Goal: Task Accomplishment & Management: Complete application form

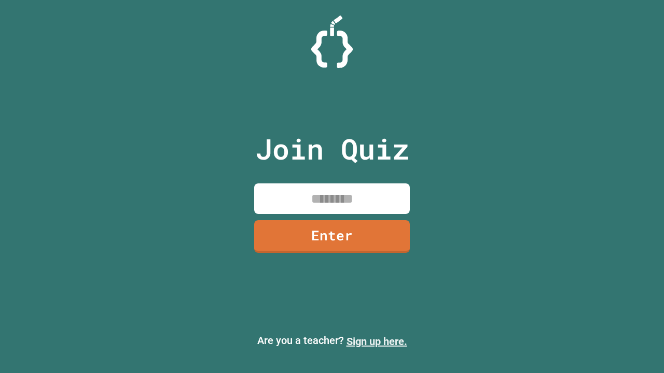
click at [372, 342] on link "Sign up here." at bounding box center [376, 342] width 61 height 12
